Goal: Contribute content

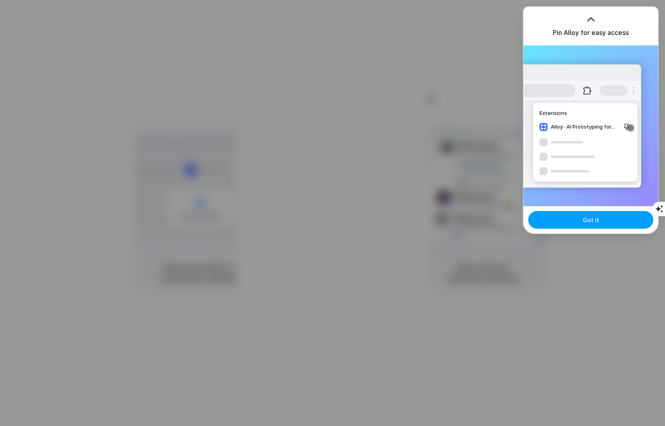
click at [601, 220] on button "Got it" at bounding box center [590, 220] width 125 height 18
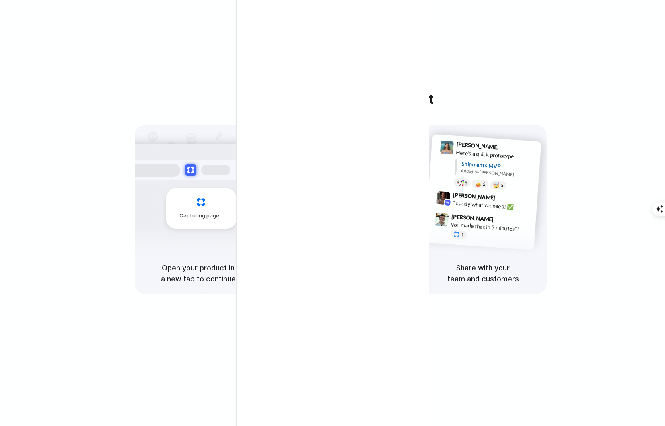
click at [552, 204] on div "Follow the instructions to start Capturing page Open your product in a new tab …" at bounding box center [340, 192] width 665 height 204
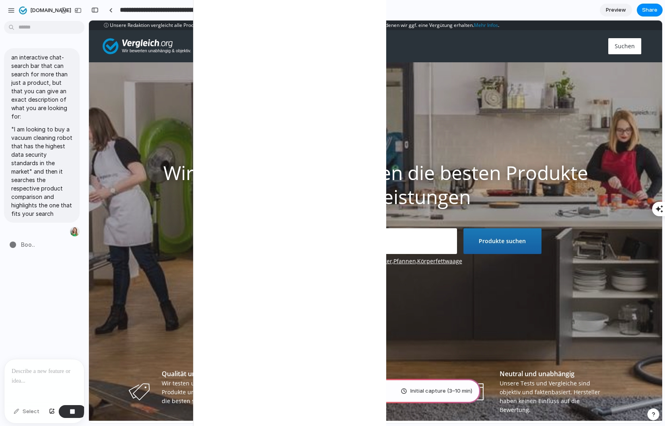
type input "**********"
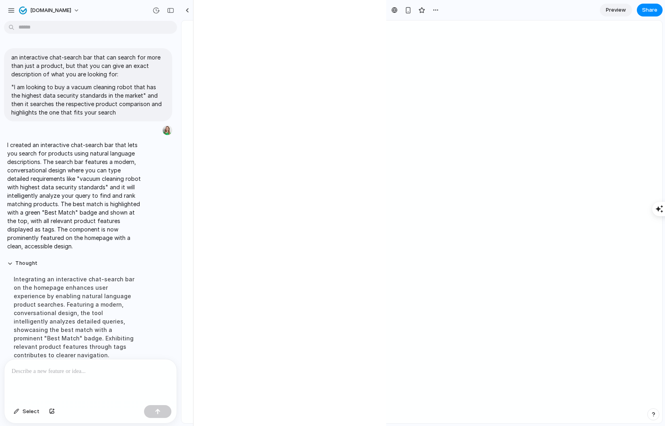
scroll to position [64, 0]
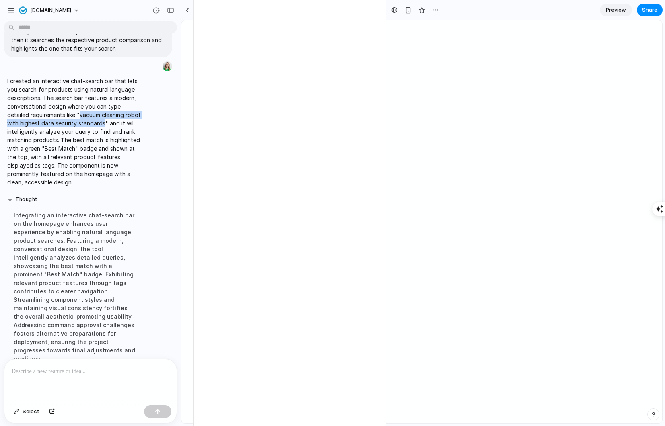
drag, startPoint x: 80, startPoint y: 114, endPoint x: 104, endPoint y: 123, distance: 25.3
click at [104, 123] on p "I created an interactive chat-search bar that lets you search for products usin…" at bounding box center [74, 132] width 134 height 110
copy p "vacuum cleaning robot with highest data security standards"
